Goal: Information Seeking & Learning: Learn about a topic

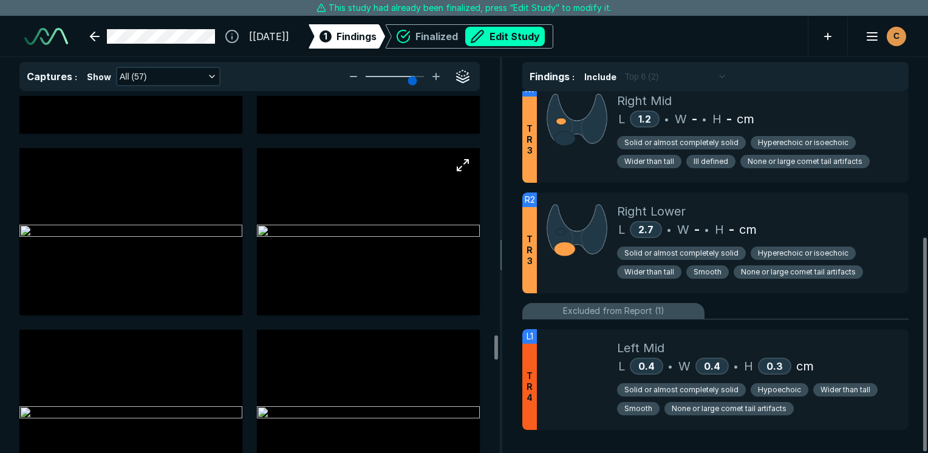
scroll to position [3767, 0]
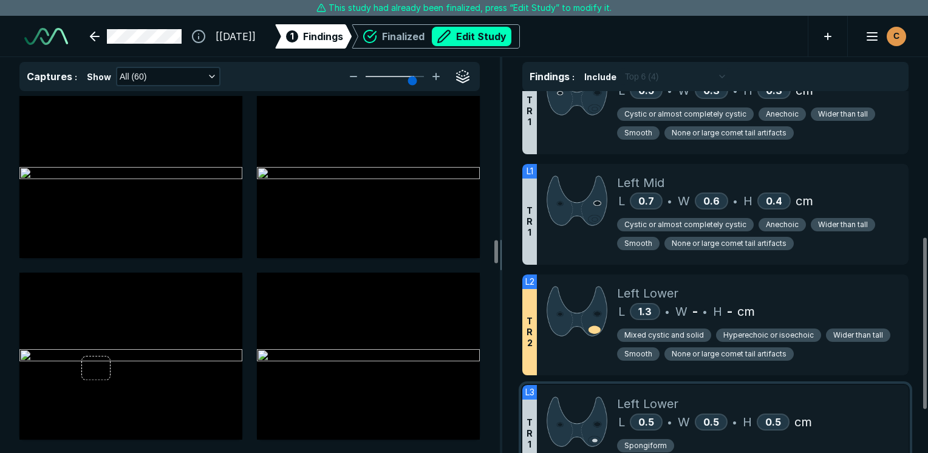
scroll to position [337, 0]
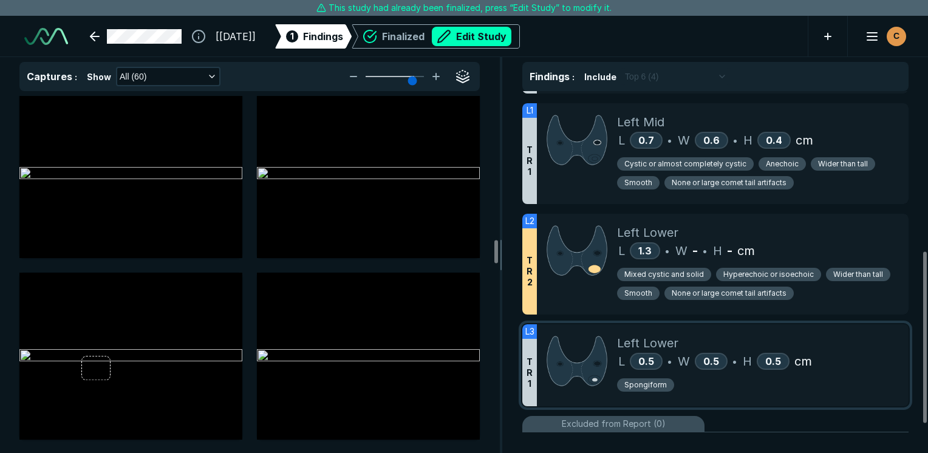
click at [831, 389] on div "Spongiform" at bounding box center [758, 387] width 282 height 19
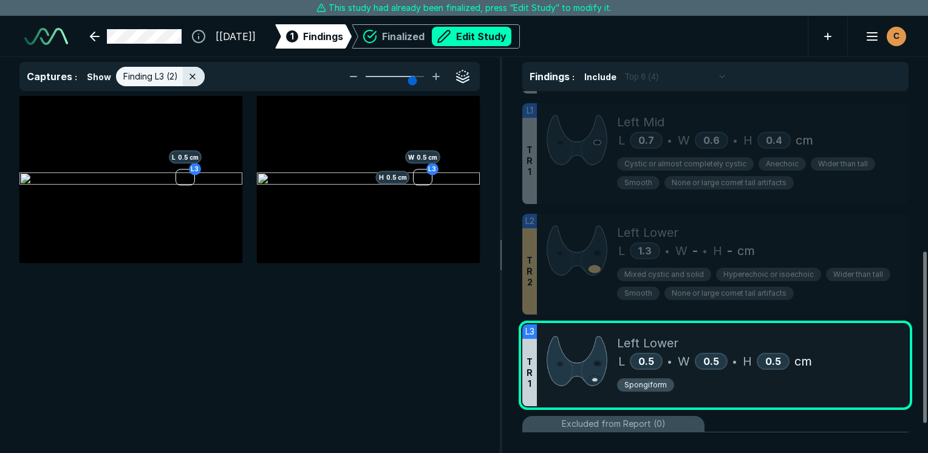
scroll to position [3037, 3614]
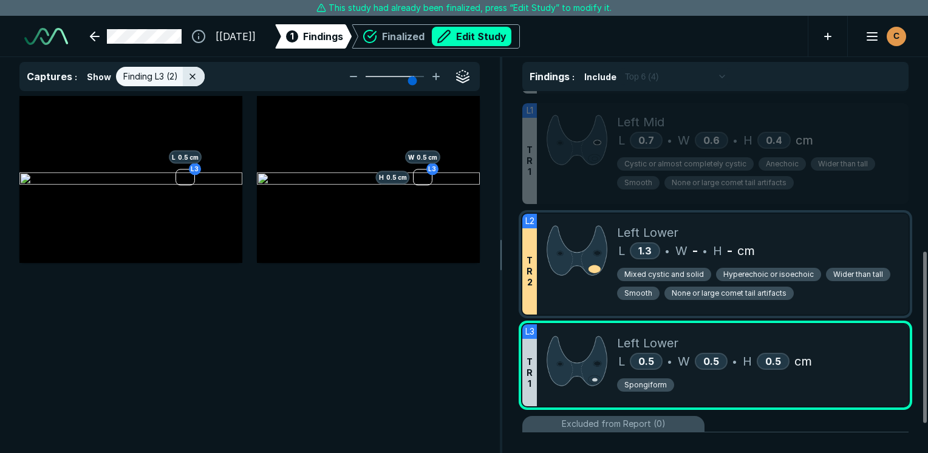
click at [871, 230] on div "Left Lower" at bounding box center [758, 233] width 282 height 18
